Goal: Check status: Check status

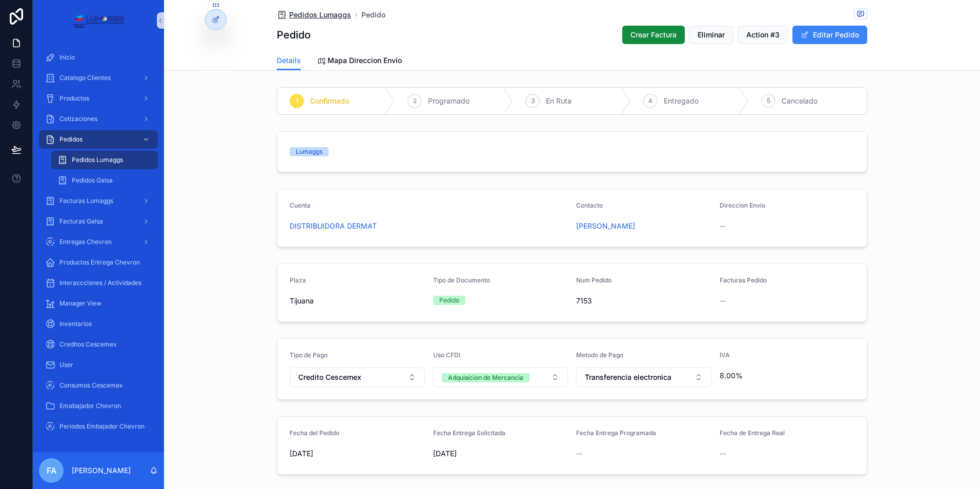
click at [297, 16] on span "Pedidos Lumaggs" at bounding box center [320, 15] width 62 height 10
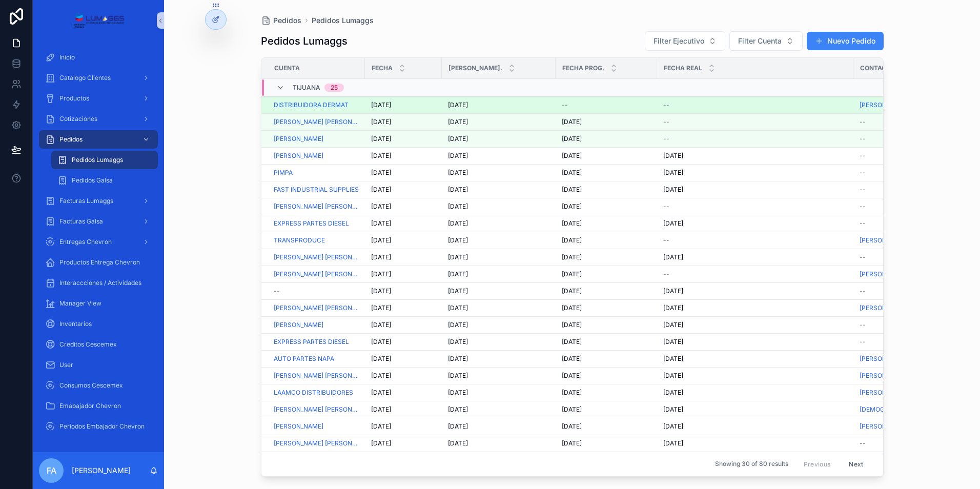
click at [461, 106] on span "[DATE]" at bounding box center [458, 105] width 20 height 8
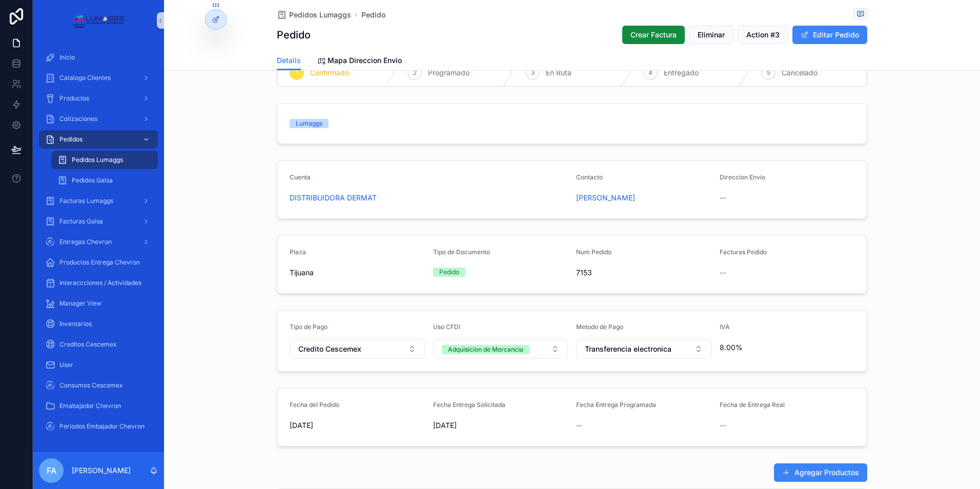
scroll to position [51, 0]
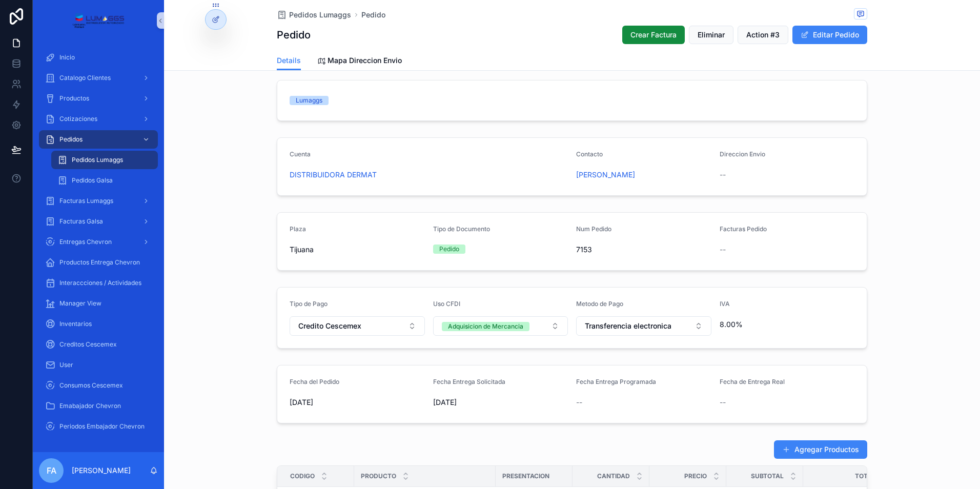
click at [607, 400] on div "--" at bounding box center [643, 402] width 135 height 10
click at [582, 401] on div "--" at bounding box center [643, 402] width 135 height 10
click at [823, 33] on button "Editar Pedido" at bounding box center [829, 35] width 75 height 18
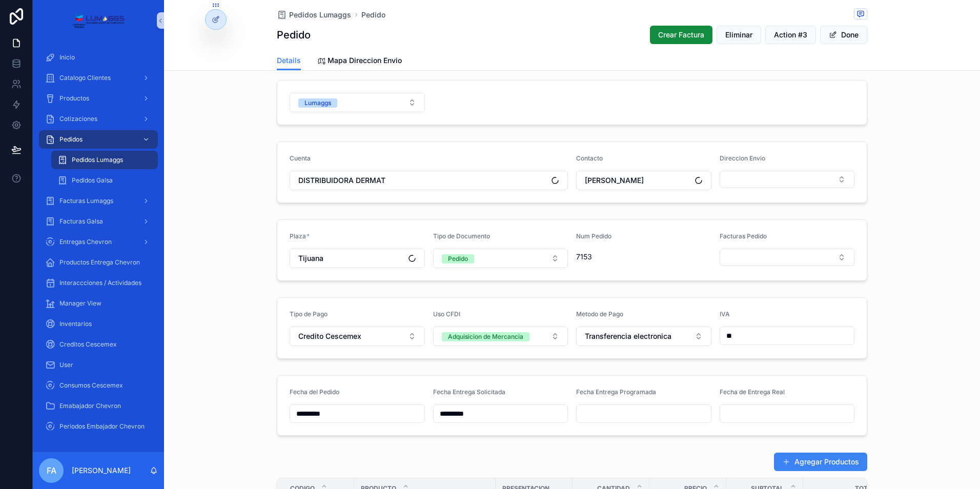
click at [608, 410] on input "scrollable content" at bounding box center [643, 413] width 134 height 14
click at [584, 390] on button "29" at bounding box center [584, 388] width 18 height 18
type input "*********"
click at [584, 390] on button "29" at bounding box center [584, 388] width 18 height 18
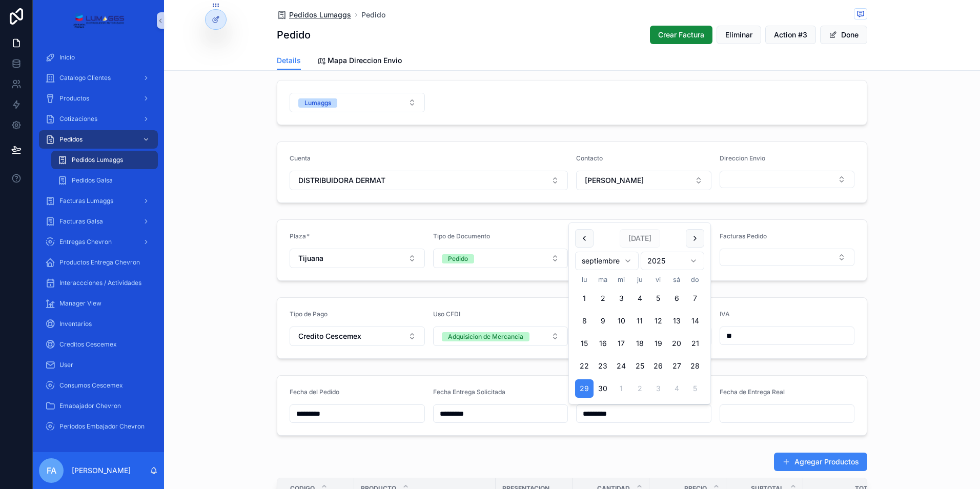
click at [295, 11] on span "Pedidos Lumaggs" at bounding box center [320, 15] width 62 height 10
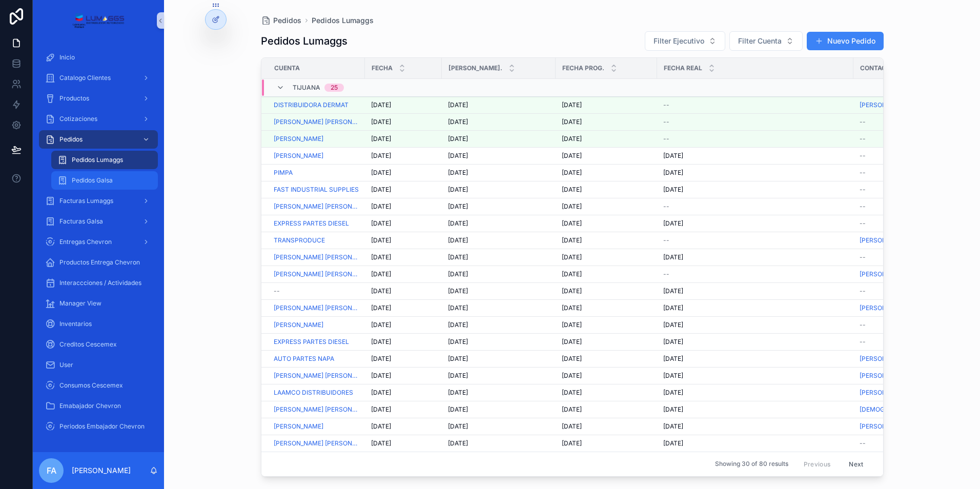
click at [99, 177] on span "Pedidos Galsa" at bounding box center [92, 180] width 41 height 8
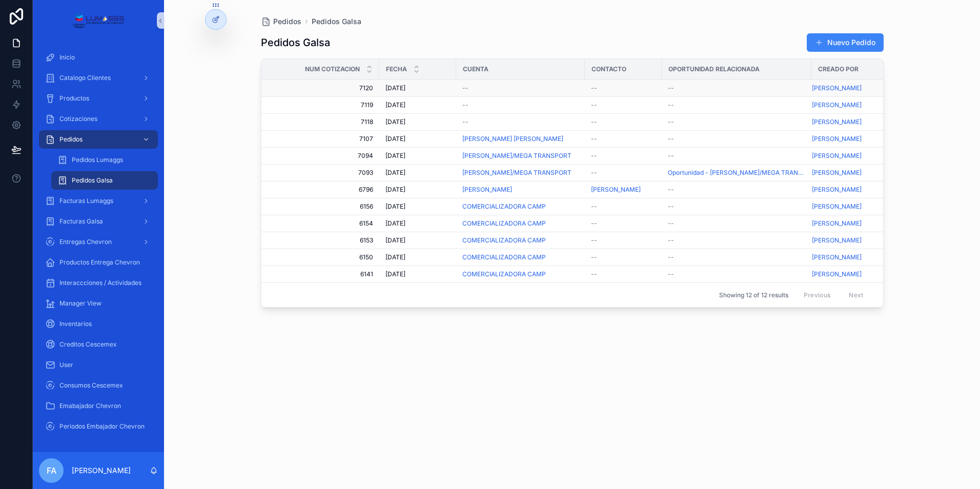
click at [398, 90] on span "[DATE]" at bounding box center [395, 88] width 20 height 8
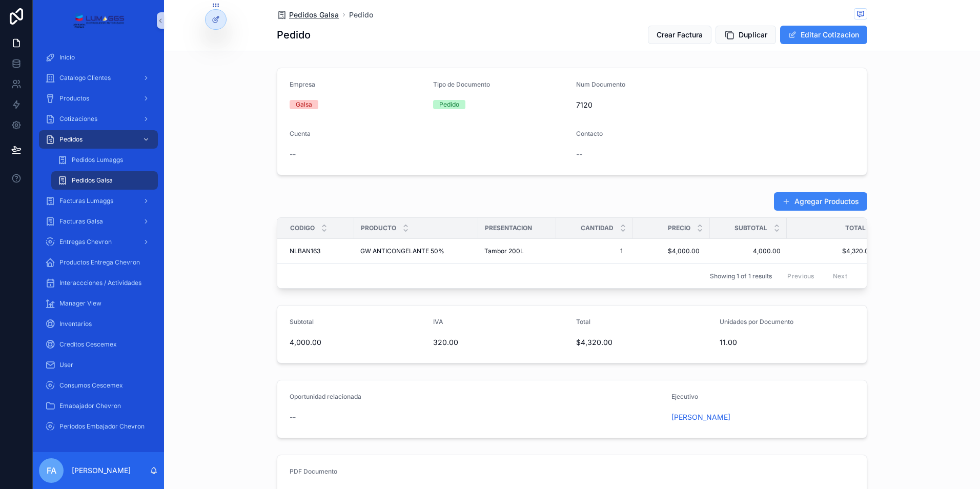
click at [317, 12] on span "Pedidos Galsa" at bounding box center [314, 15] width 50 height 10
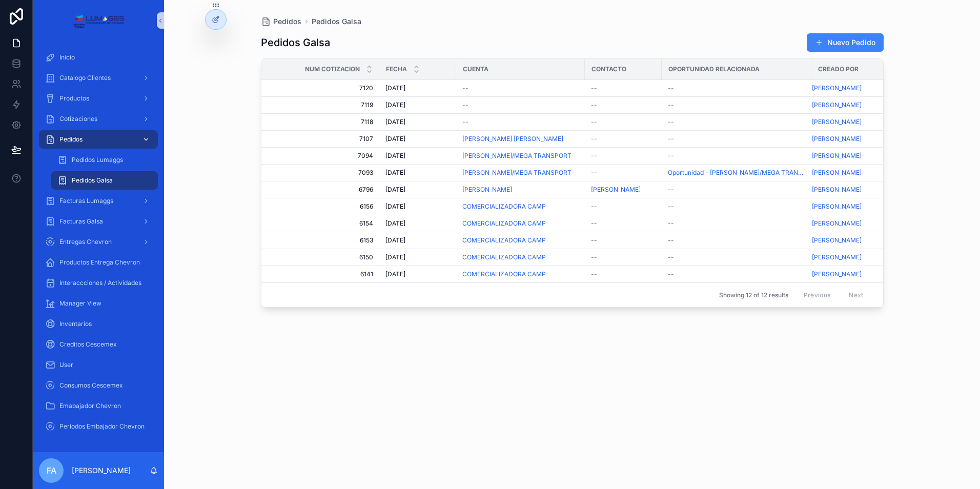
click at [94, 142] on div "Pedidos" at bounding box center [98, 139] width 107 height 16
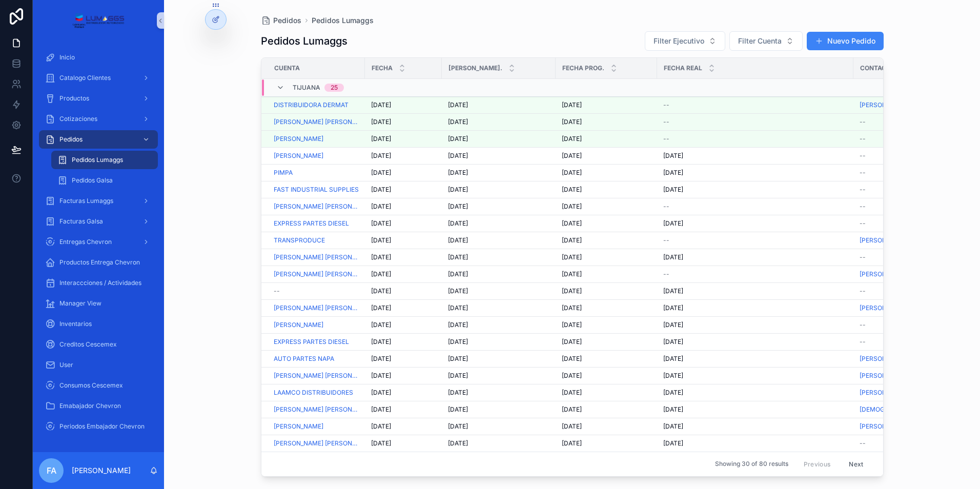
click at [97, 157] on span "Pedidos Lumaggs" at bounding box center [97, 160] width 51 height 8
